Goal: Task Accomplishment & Management: Use online tool/utility

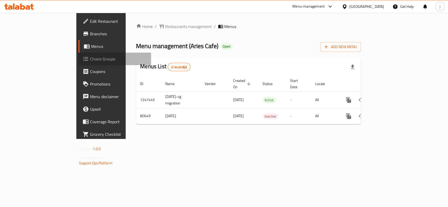
click at [90, 57] on span "Choice Groups" at bounding box center [118, 59] width 57 height 6
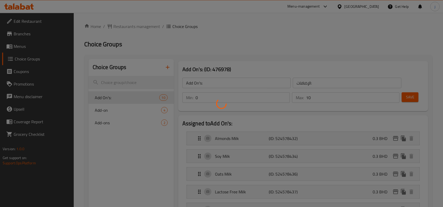
click at [117, 101] on div at bounding box center [221, 103] width 443 height 207
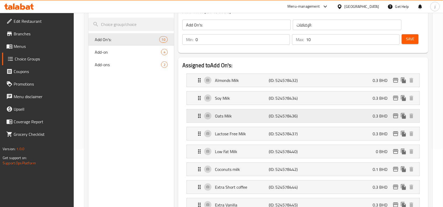
scroll to position [44, 0]
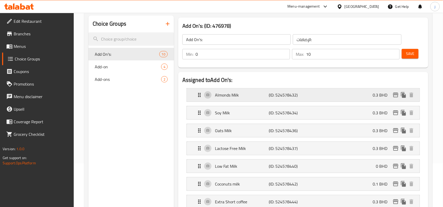
click at [199, 97] on icon "Expand" at bounding box center [199, 95] width 6 height 6
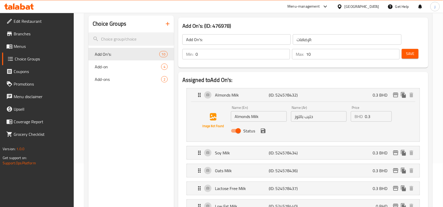
scroll to position [87, 0]
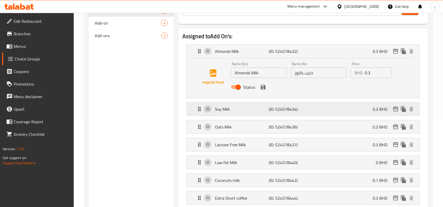
click at [199, 110] on icon "Expand" at bounding box center [199, 109] width 6 height 6
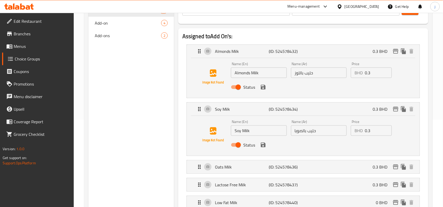
scroll to position [131, 0]
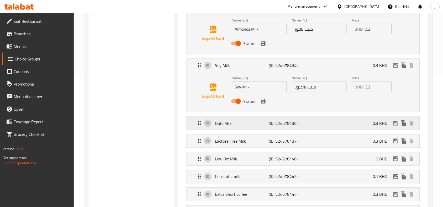
click at [199, 127] on div "Oats Milk (ID: 524578436) 0.3 BHD" at bounding box center [304, 123] width 217 height 13
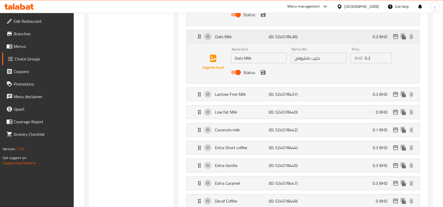
scroll to position [218, 0]
click at [201, 96] on icon "Expand" at bounding box center [199, 94] width 6 height 6
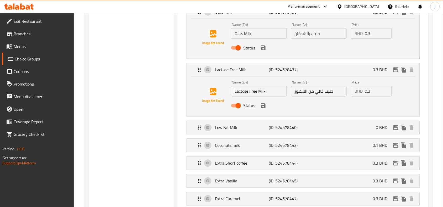
scroll to position [262, 0]
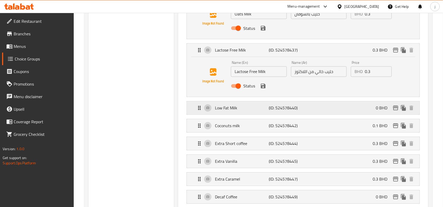
click at [195, 112] on div "Low Fat Milk (ID: 524578440) 0 BHD" at bounding box center [303, 108] width 233 height 13
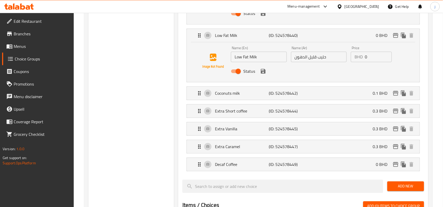
scroll to position [350, 0]
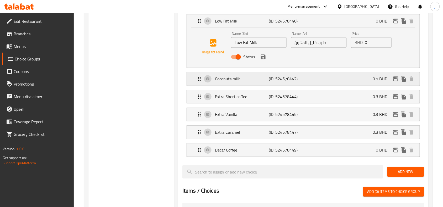
click at [197, 82] on icon "Expand" at bounding box center [199, 79] width 6 height 6
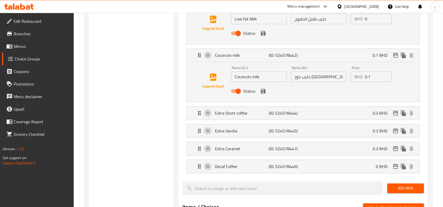
scroll to position [393, 0]
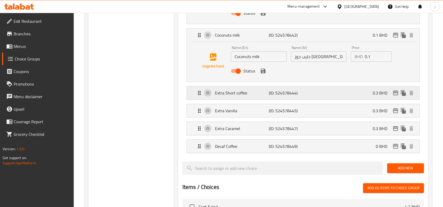
click at [199, 95] on icon "Expand" at bounding box center [199, 93] width 6 height 6
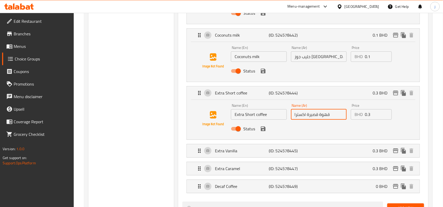
drag, startPoint x: 333, startPoint y: 115, endPoint x: 294, endPoint y: 119, distance: 39.5
click at [294, 119] on input "قهوة قصيرة اكسترا" at bounding box center [319, 114] width 56 height 10
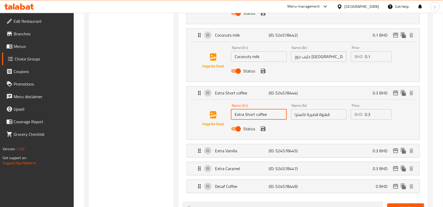
click at [277, 116] on input "Extra Short coffee" at bounding box center [259, 114] width 56 height 10
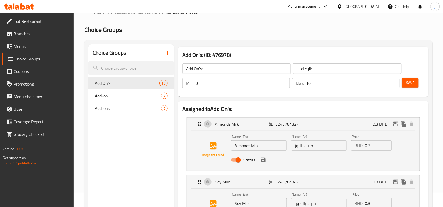
scroll to position [0, 0]
